Goal: Task Accomplishment & Management: Complete application form

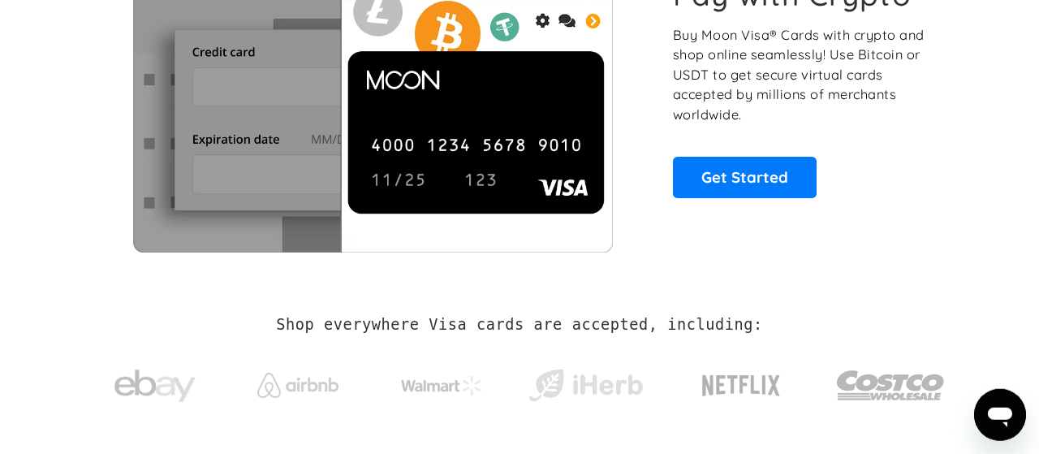
scroll to position [146, 0]
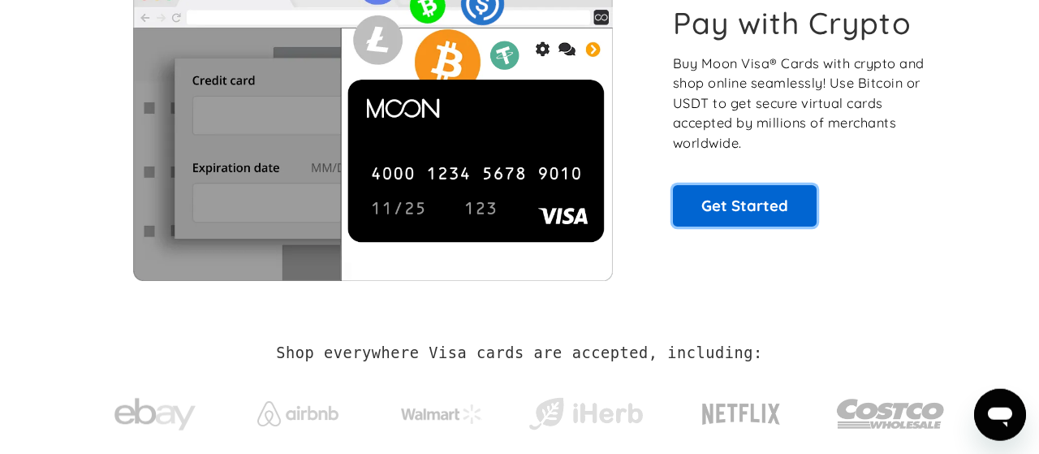
click at [742, 206] on link "Get Started" at bounding box center [745, 205] width 144 height 41
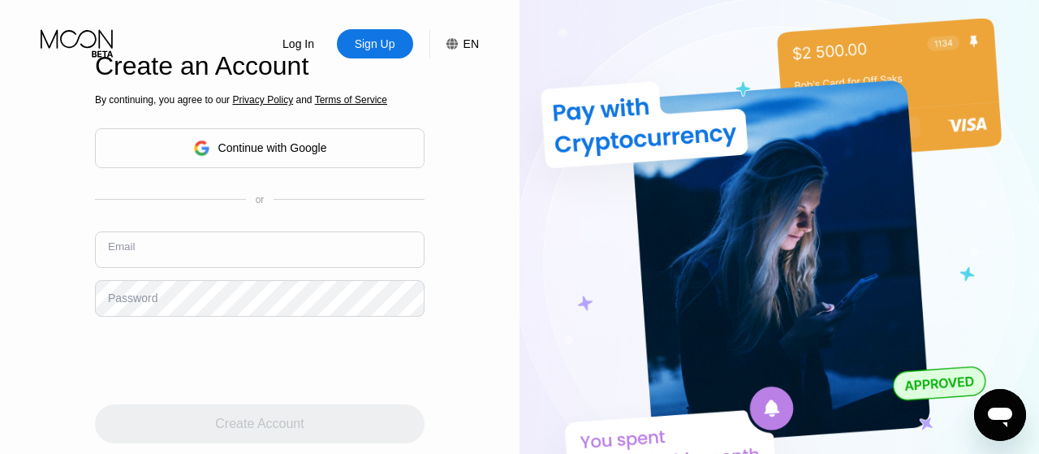
click at [264, 265] on input "text" at bounding box center [259, 249] width 329 height 37
click at [264, 263] on input "text" at bounding box center [259, 249] width 329 height 37
type input "[EMAIL_ADDRESS][DOMAIN_NAME]"
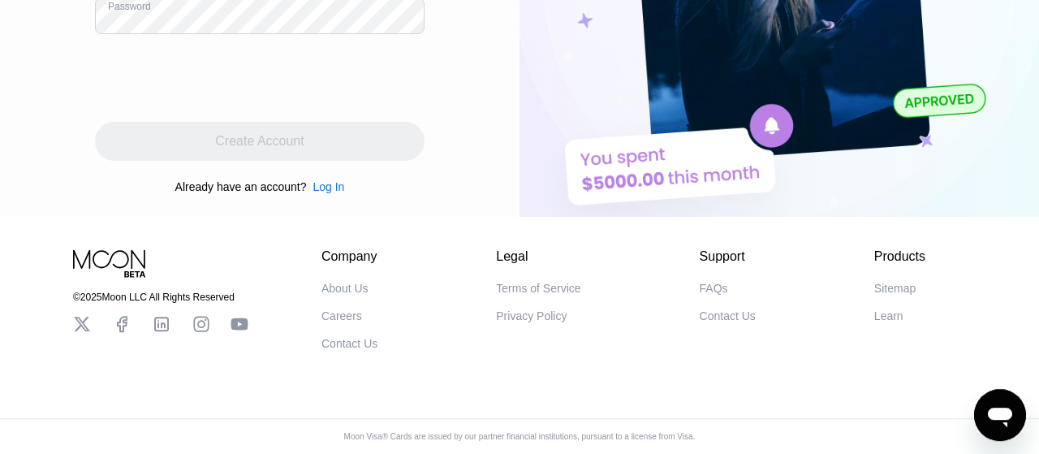
scroll to position [293, 0]
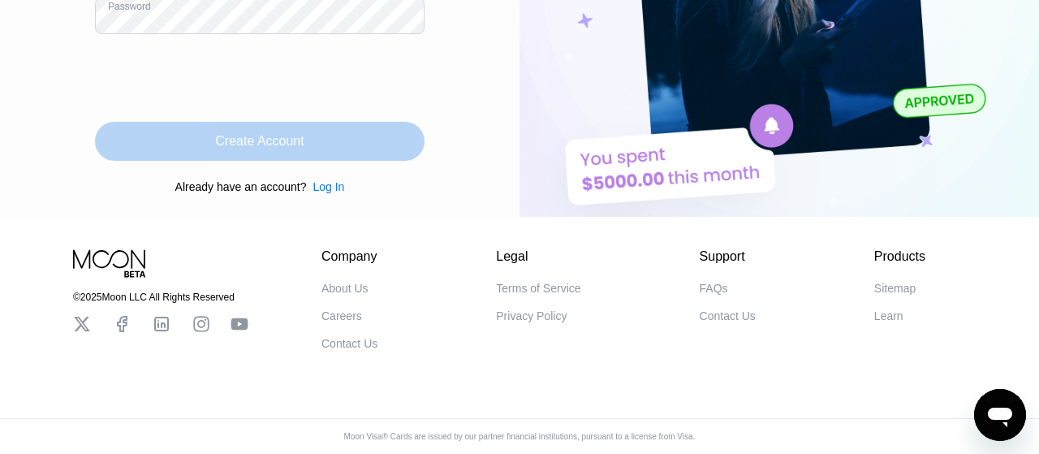
click at [260, 122] on div "Create Account" at bounding box center [259, 141] width 329 height 39
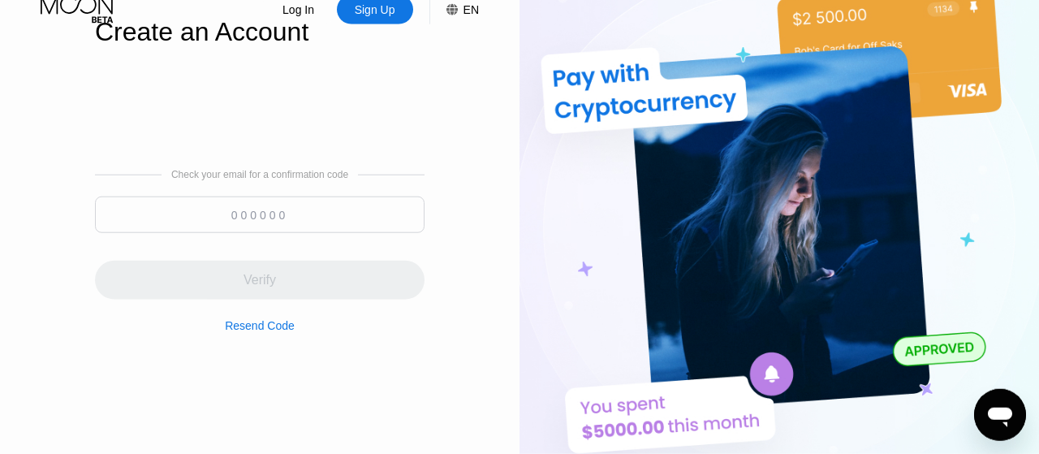
scroll to position [36, 0]
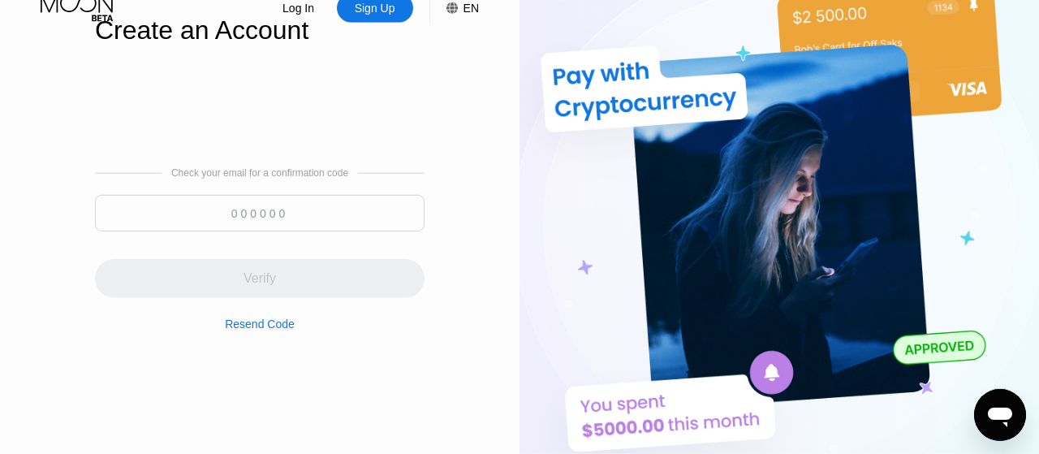
click at [302, 199] on input at bounding box center [259, 213] width 329 height 37
paste input "015946"
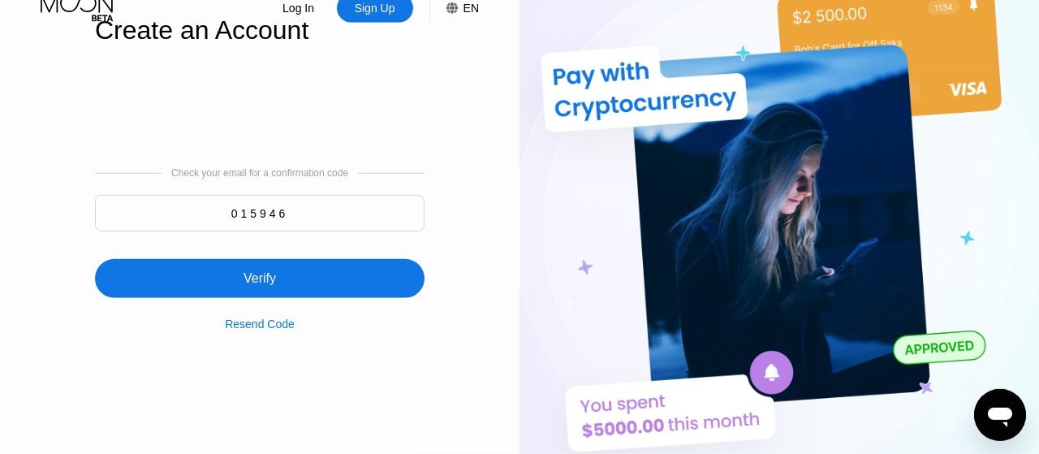
type input "015946"
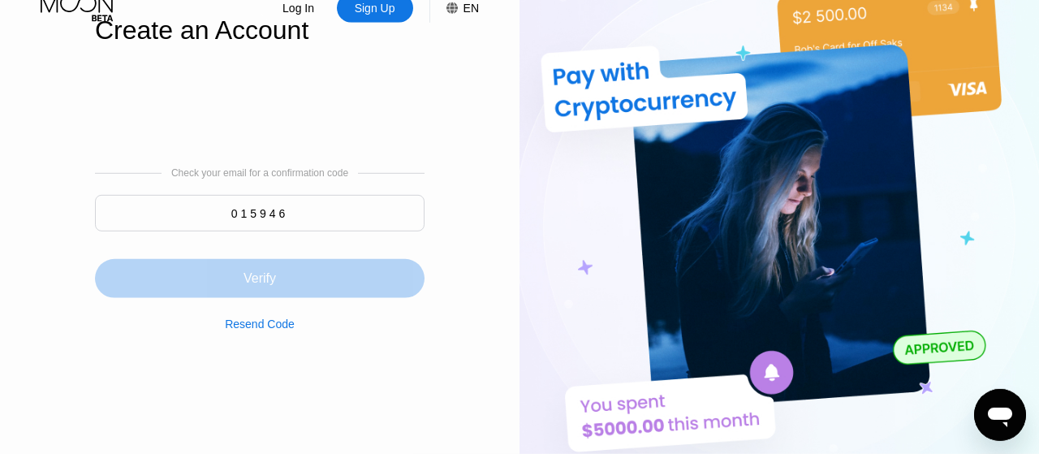
click at [291, 280] on div "Verify" at bounding box center [259, 278] width 329 height 39
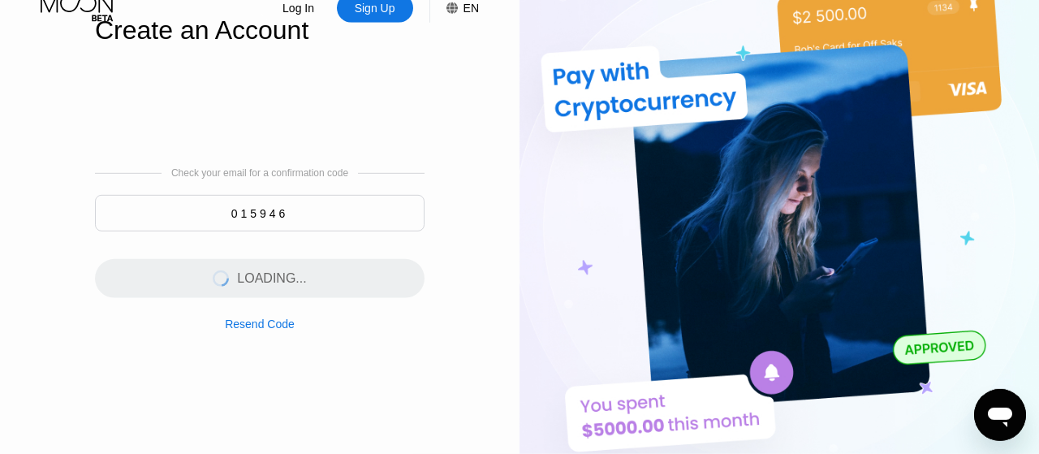
scroll to position [0, 0]
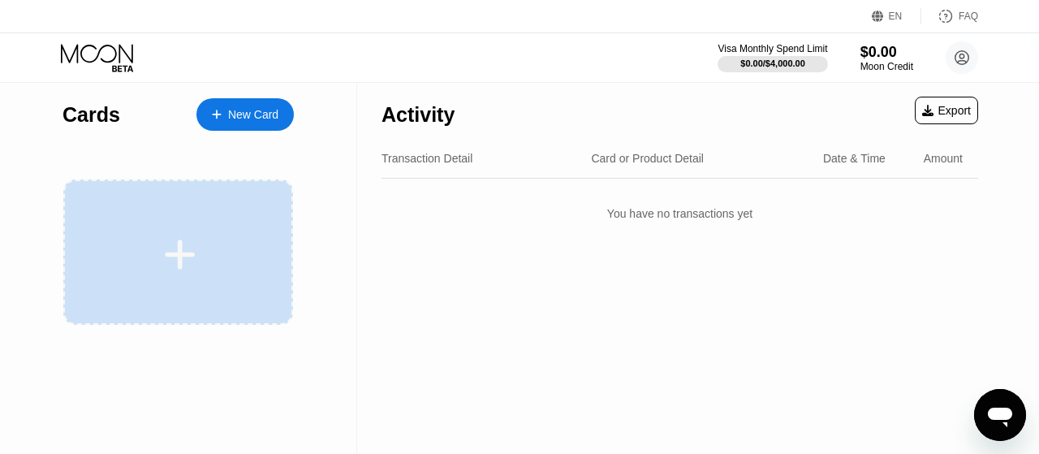
click at [223, 249] on div at bounding box center [180, 254] width 201 height 37
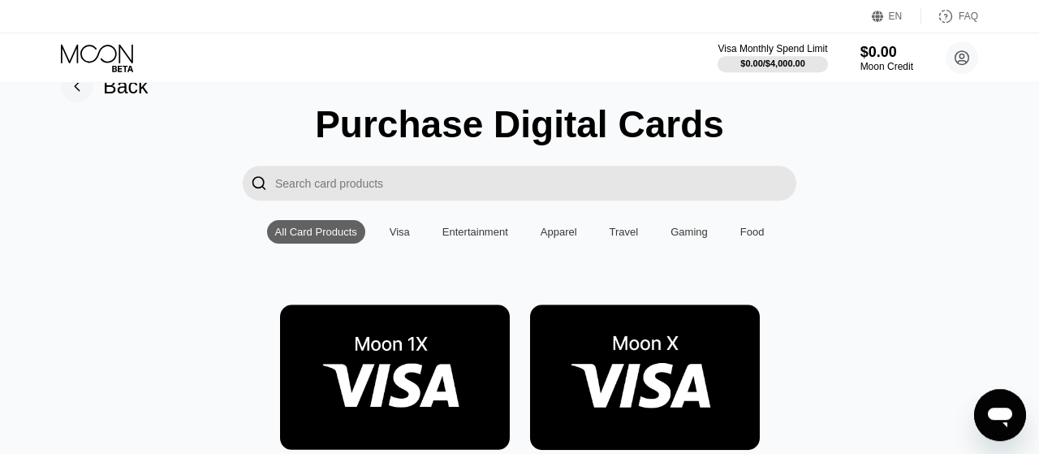
scroll to position [36, 0]
